Goal: Obtain resource: Download file/media

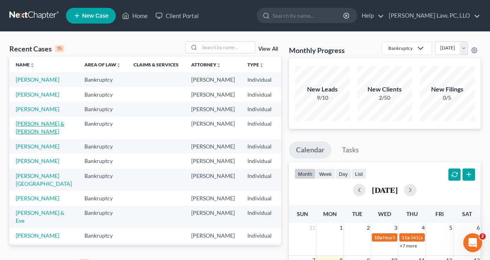
click at [30, 135] on link "[PERSON_NAME] & [PERSON_NAME]" at bounding box center [40, 127] width 49 height 15
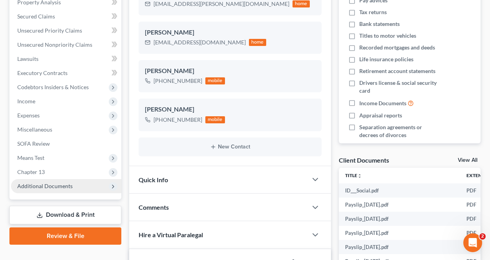
scroll to position [29, 0]
click at [81, 187] on span "Additional Documents" at bounding box center [66, 186] width 110 height 14
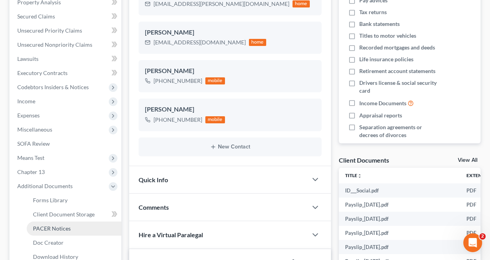
click at [72, 233] on link "PACER Notices" at bounding box center [74, 229] width 95 height 14
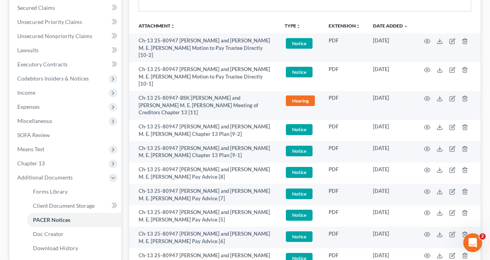
scroll to position [196, 0]
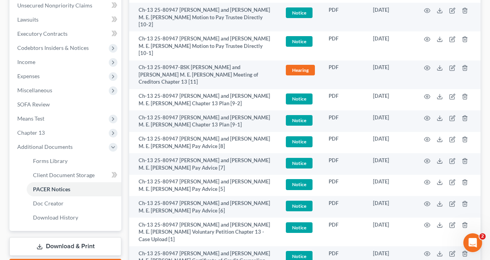
click at [7, 177] on div "Case Dashboard Payments Invoices Payments Payments Credit Report Client Profile" at bounding box center [65, 107] width 120 height 456
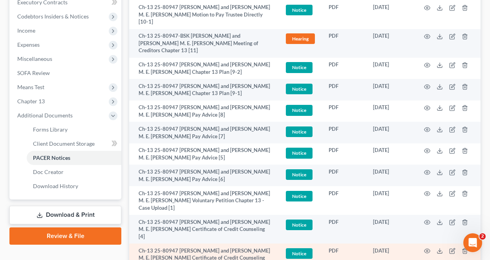
scroll to position [258, 0]
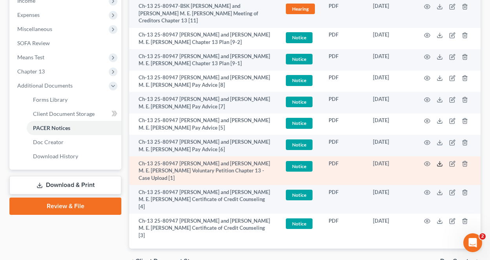
click at [438, 161] on icon at bounding box center [440, 164] width 6 height 6
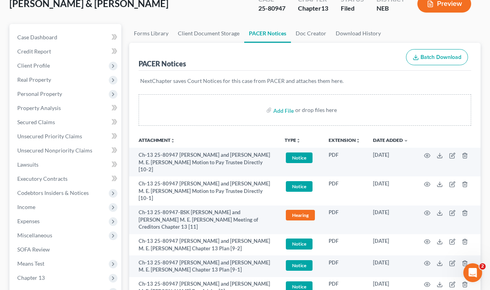
scroll to position [0, 0]
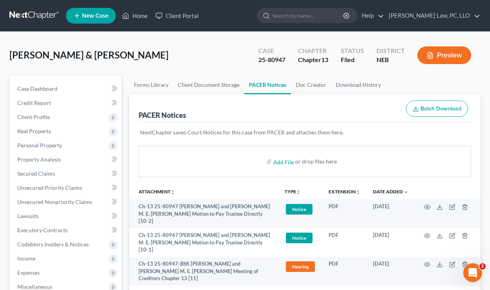
click at [25, 14] on link at bounding box center [34, 16] width 50 height 14
